Goal: Transaction & Acquisition: Purchase product/service

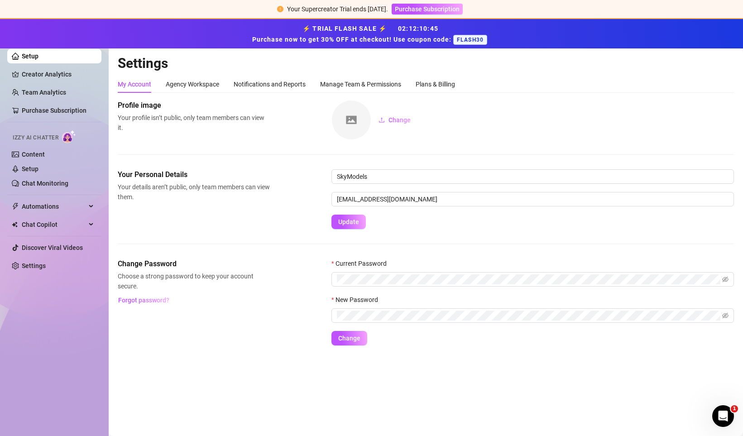
click at [374, 14] on div "Your Supercreator Trial ends [DATE]." at bounding box center [337, 9] width 101 height 10
click at [417, 10] on span "Purchase Subscription" at bounding box center [427, 8] width 65 height 7
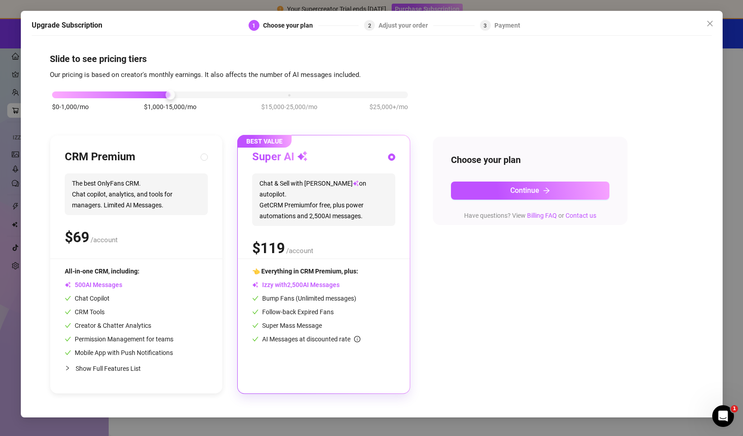
click at [123, 366] on span "Show Full Features List" at bounding box center [108, 368] width 65 height 7
radio input "true"
radio input "false"
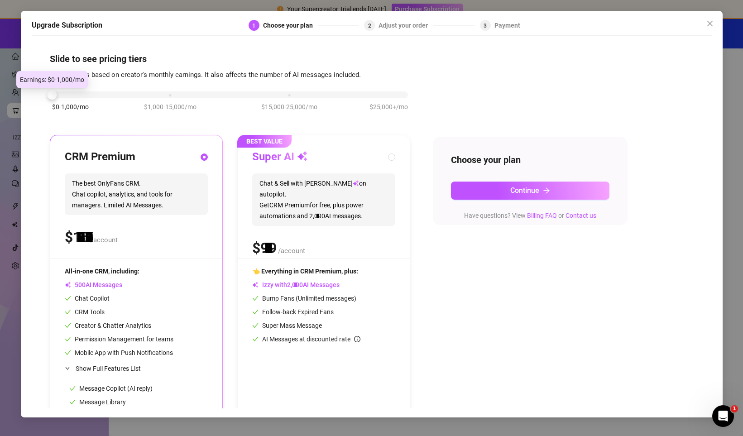
click at [58, 95] on div "$0-1,000/mo $1,000-15,000/mo $15,000-25,000/mo $25,000+/mo" at bounding box center [230, 92] width 356 height 5
click at [711, 22] on icon "close" at bounding box center [710, 23] width 7 height 7
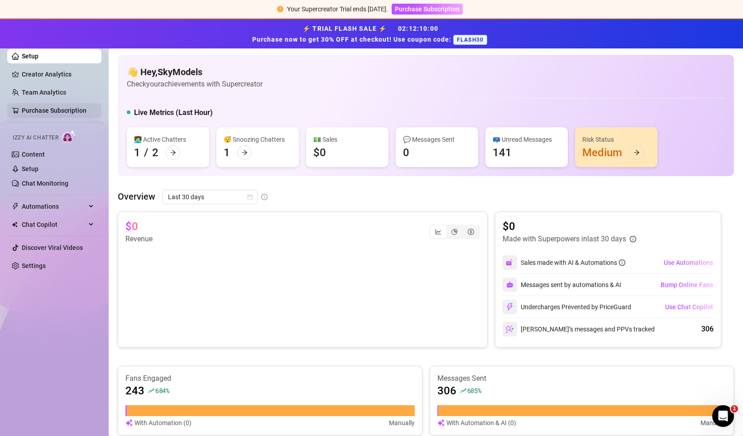
click at [46, 107] on link "Purchase Subscription" at bounding box center [54, 110] width 65 height 7
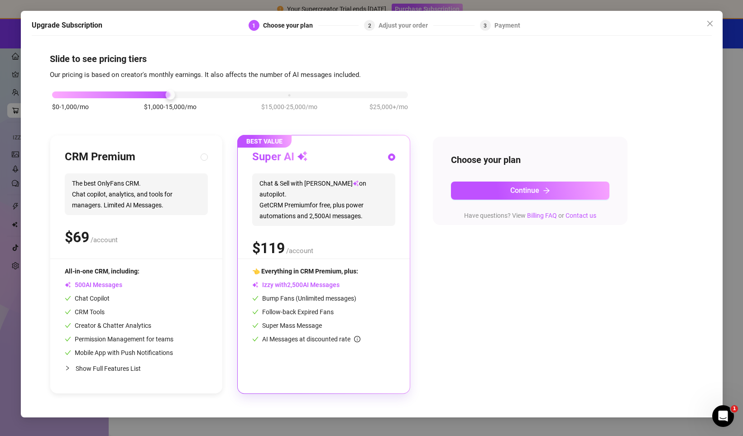
click at [7, 111] on div "Upgrade Subscription 1 Choose your plan 2 Adjust your order 3 Payment Slide to …" at bounding box center [371, 218] width 743 height 436
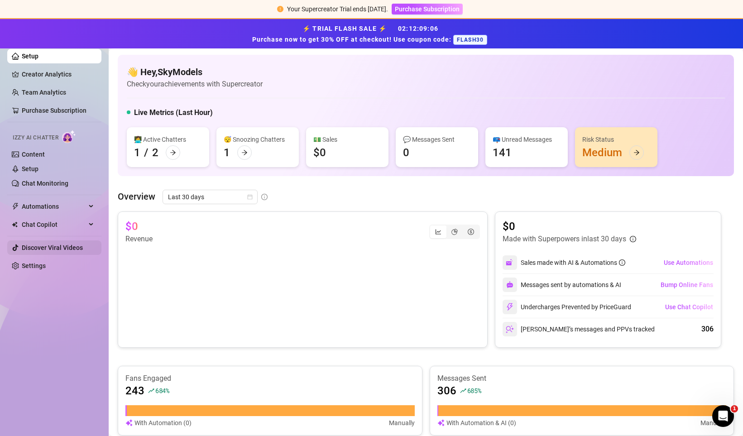
click at [47, 249] on link "Discover Viral Videos" at bounding box center [52, 247] width 61 height 7
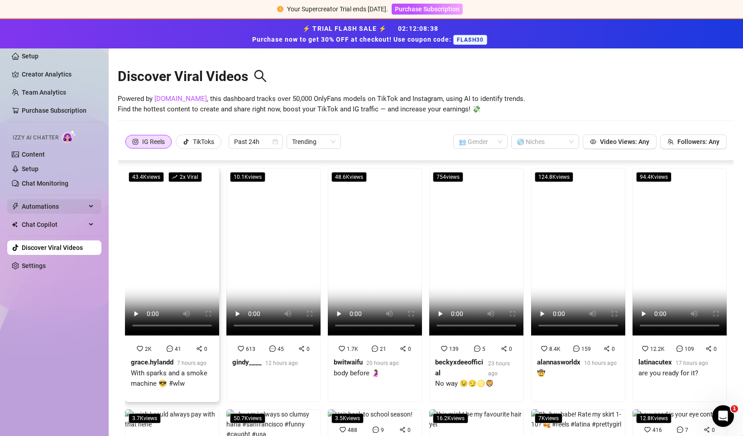
click at [97, 204] on div "Automations" at bounding box center [54, 206] width 94 height 14
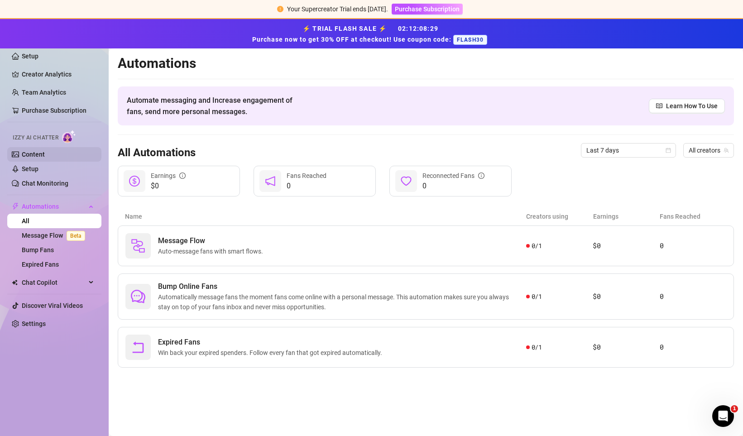
click at [45, 153] on link "Content" at bounding box center [33, 154] width 23 height 7
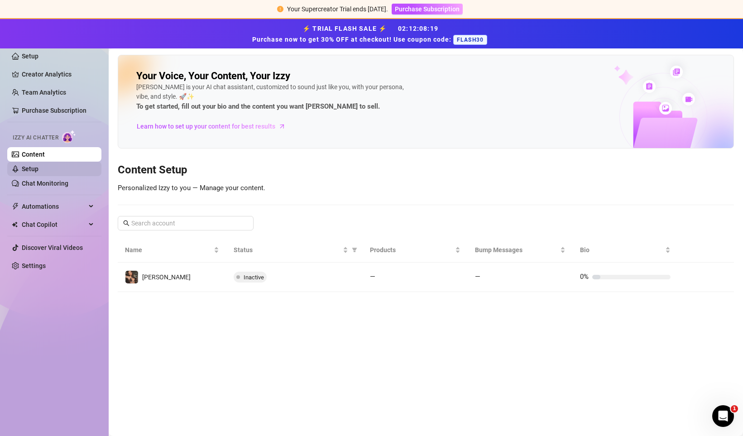
click at [39, 165] on link "Setup" at bounding box center [30, 168] width 17 height 7
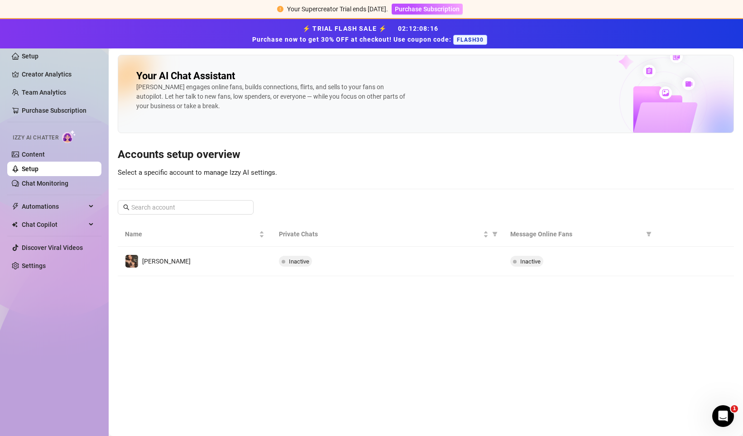
click at [36, 277] on ul "Setup Creator Analytics Team Analytics Purchase Subscription Izzy AI Chatter Co…" at bounding box center [54, 160] width 94 height 231
click at [36, 270] on link "Settings" at bounding box center [34, 265] width 24 height 7
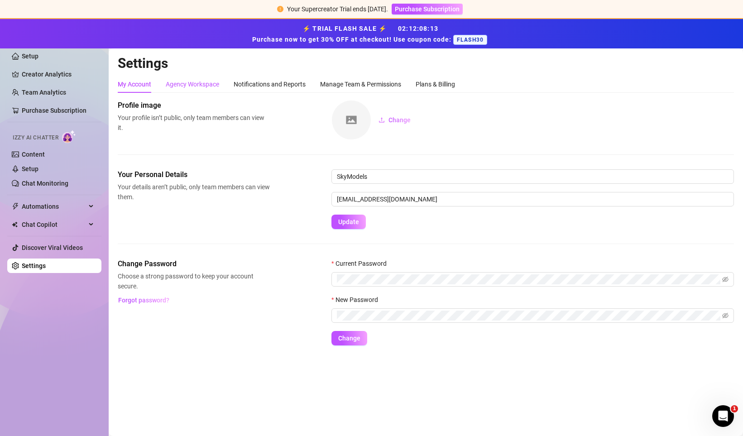
click at [206, 84] on div "Agency Workspace" at bounding box center [192, 84] width 53 height 10
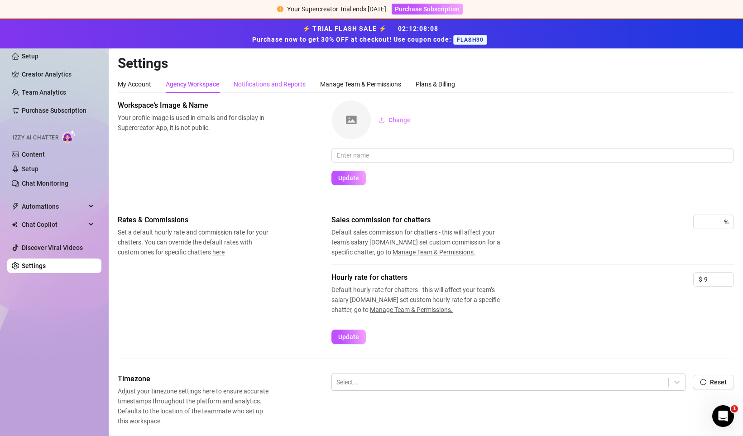
click at [262, 89] on div "Notifications and Reports" at bounding box center [270, 84] width 72 height 10
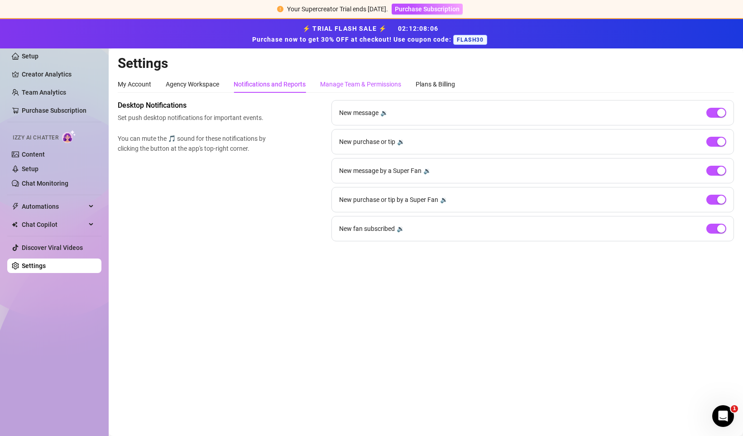
click at [333, 86] on div "Manage Team & Permissions" at bounding box center [360, 84] width 81 height 10
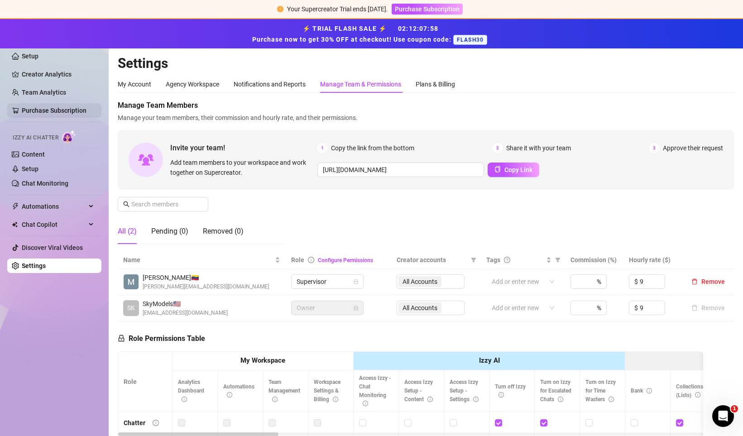
click at [71, 111] on link "Purchase Subscription" at bounding box center [54, 110] width 65 height 7
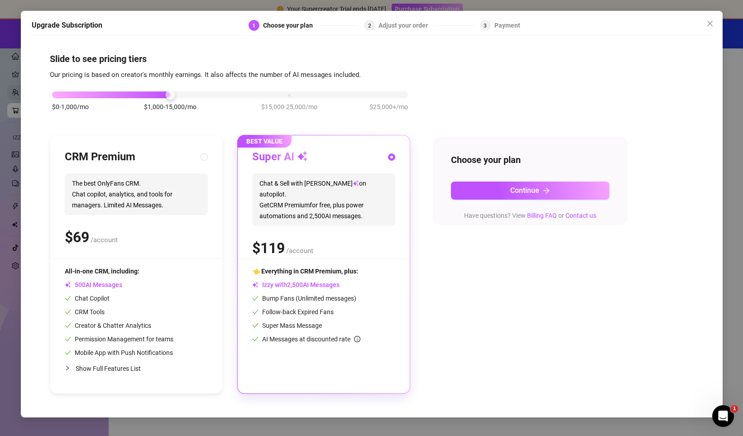
click at [13, 93] on div "Upgrade Subscription 1 Choose your plan 2 Adjust your order 3 Payment Slide to …" at bounding box center [371, 218] width 743 height 436
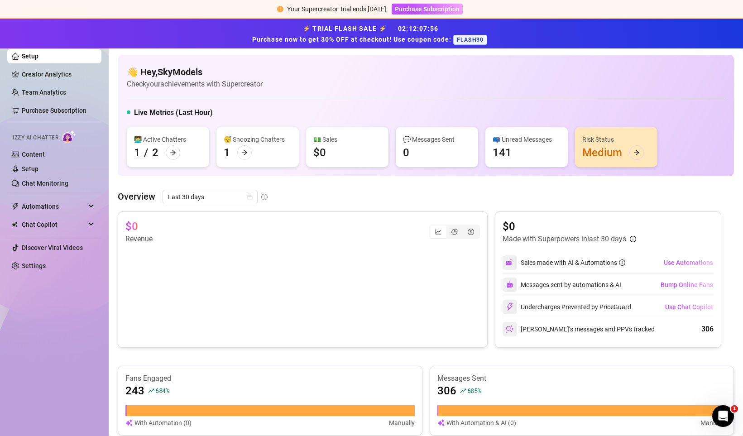
click at [29, 84] on ul "Setup Creator Analytics Team Analytics Purchase Subscription Izzy AI Chatter Co…" at bounding box center [54, 160] width 94 height 231
click at [32, 96] on link "Team Analytics" at bounding box center [44, 92] width 44 height 7
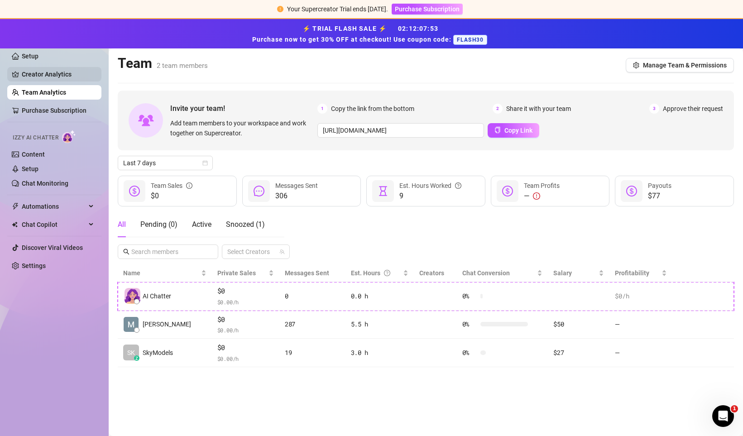
click at [30, 77] on link "Creator Analytics" at bounding box center [58, 74] width 72 height 14
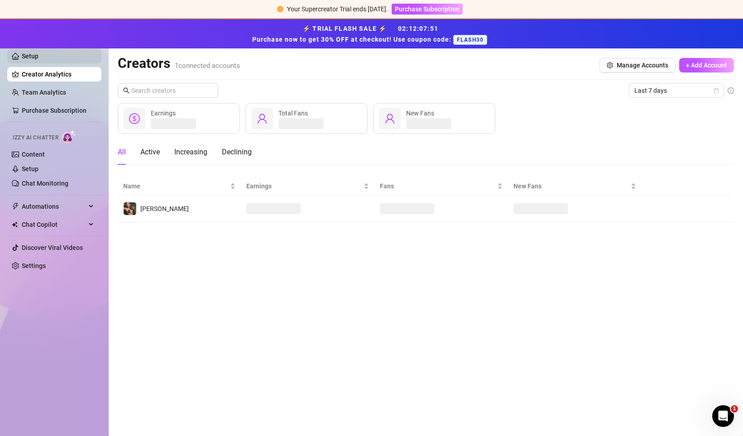
click at [28, 60] on link "Setup" at bounding box center [30, 56] width 17 height 7
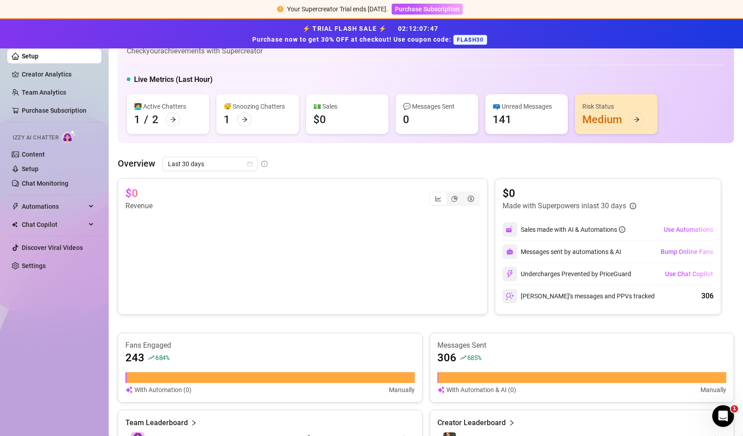
scroll to position [35, 0]
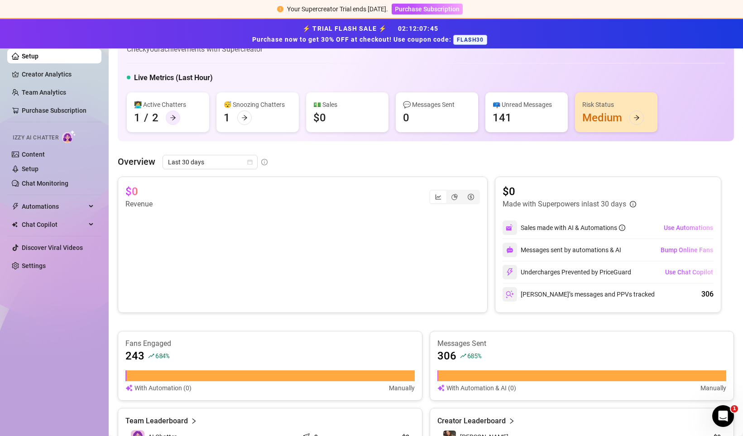
click at [173, 116] on icon "arrow-right" at bounding box center [172, 118] width 5 height 5
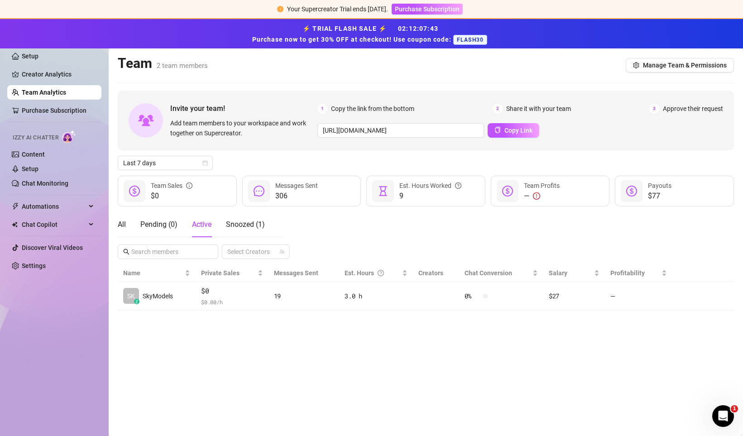
click at [56, 90] on link "Team Analytics" at bounding box center [44, 92] width 44 height 7
click at [53, 73] on link "Creator Analytics" at bounding box center [58, 74] width 72 height 14
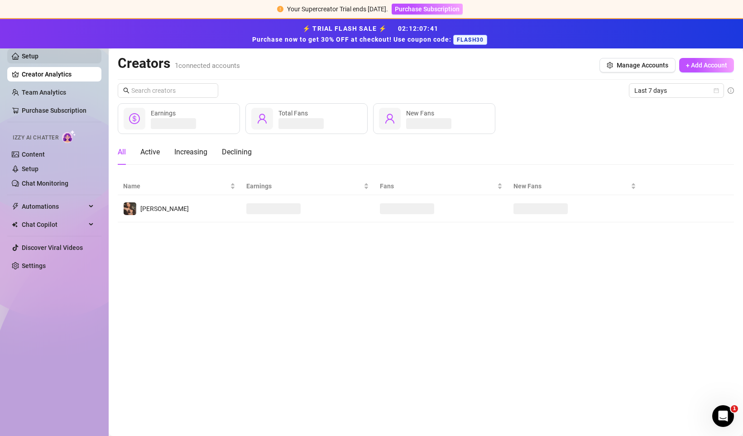
click at [39, 58] on link "Setup" at bounding box center [30, 56] width 17 height 7
